Goal: Information Seeking & Learning: Check status

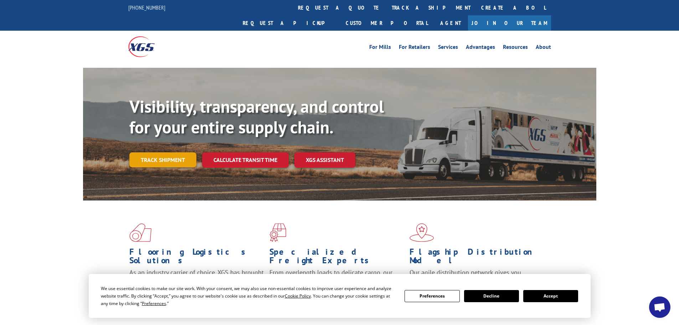
click at [150, 152] on link "Track shipment" at bounding box center [162, 159] width 67 height 15
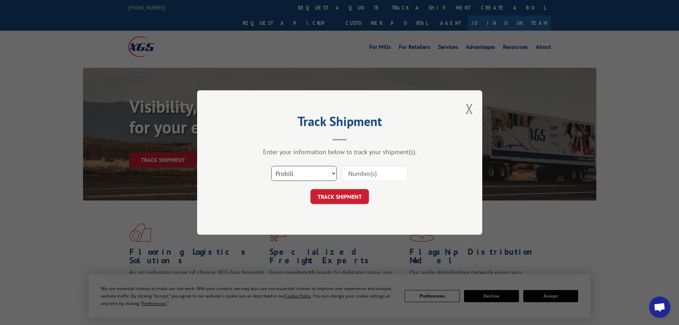
click at [336, 175] on select "Select category... Probill BOL PO" at bounding box center [304, 173] width 66 height 15
select select "po"
click at [271, 166] on select "Select category... Probill BOL PO" at bounding box center [304, 173] width 66 height 15
click at [359, 174] on input at bounding box center [375, 173] width 66 height 15
paste input "45525603"
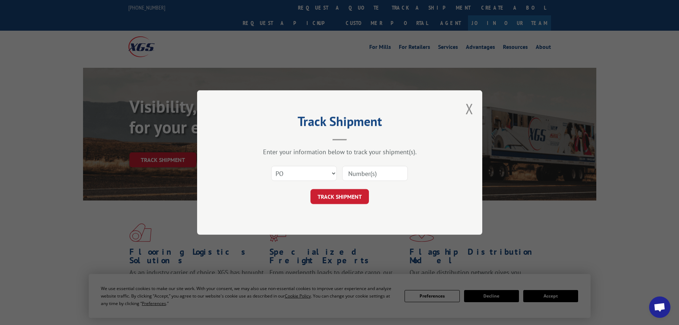
type input "45525603"
click button "TRACK SHIPMENT" at bounding box center [340, 196] width 58 height 15
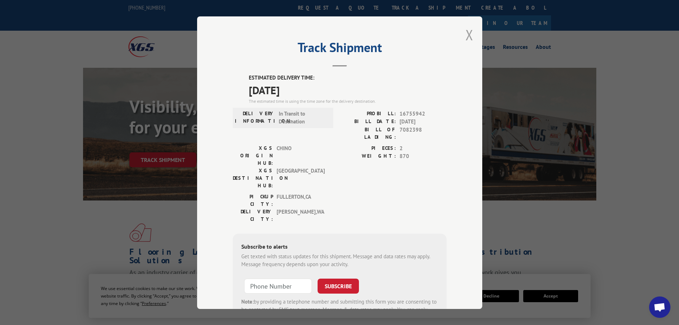
click at [466, 32] on button "Close modal" at bounding box center [470, 34] width 8 height 19
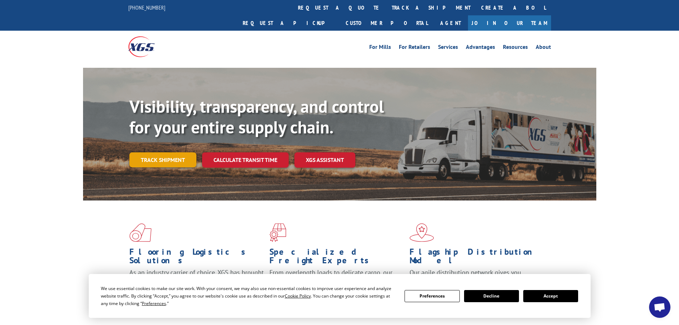
click at [167, 152] on link "Track shipment" at bounding box center [162, 159] width 67 height 15
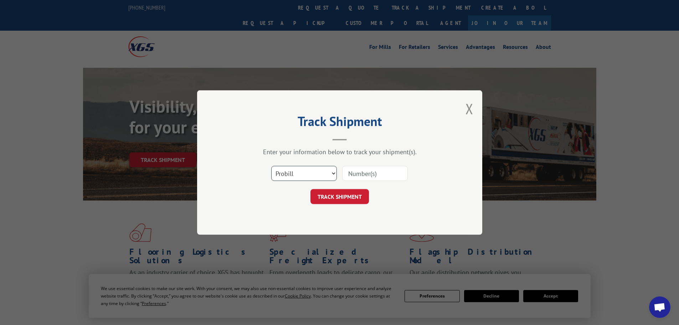
click at [297, 170] on select "Select category... Probill BOL PO" at bounding box center [304, 173] width 66 height 15
select select "bol"
click at [271, 166] on select "Select category... Probill BOL PO" at bounding box center [304, 173] width 66 height 15
click at [364, 172] on input at bounding box center [375, 173] width 66 height 15
paste input "7082398"
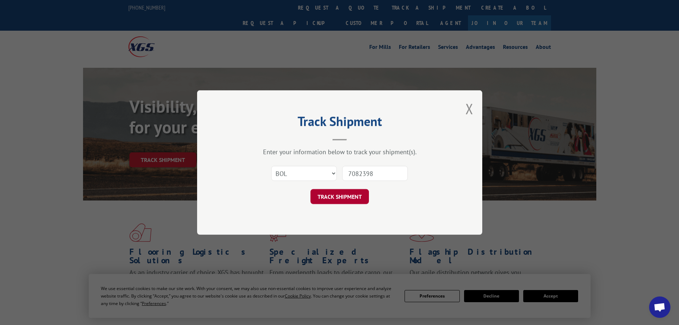
type input "7082398"
click at [335, 195] on button "TRACK SHIPMENT" at bounding box center [340, 196] width 58 height 15
